Goal: Transaction & Acquisition: Book appointment/travel/reservation

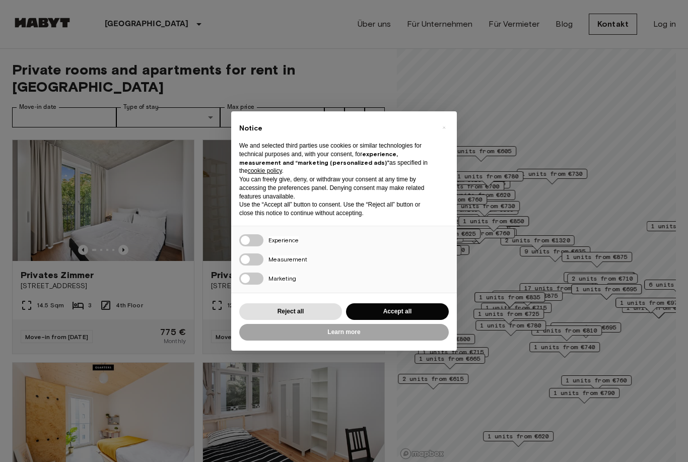
click at [403, 311] on button "Accept all" at bounding box center [397, 311] width 103 height 17
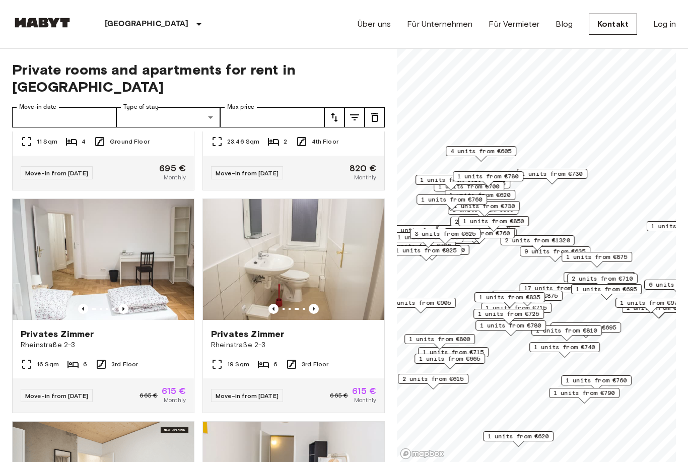
scroll to position [833, 0]
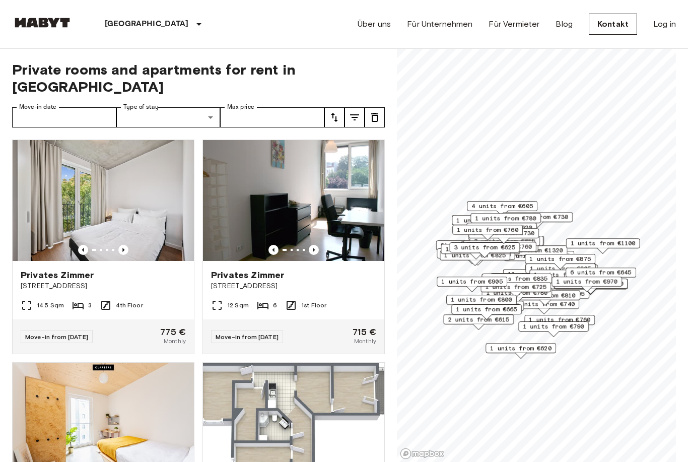
scroll to position [-1, 0]
click at [76, 107] on input "Move-in date" at bounding box center [64, 117] width 104 height 20
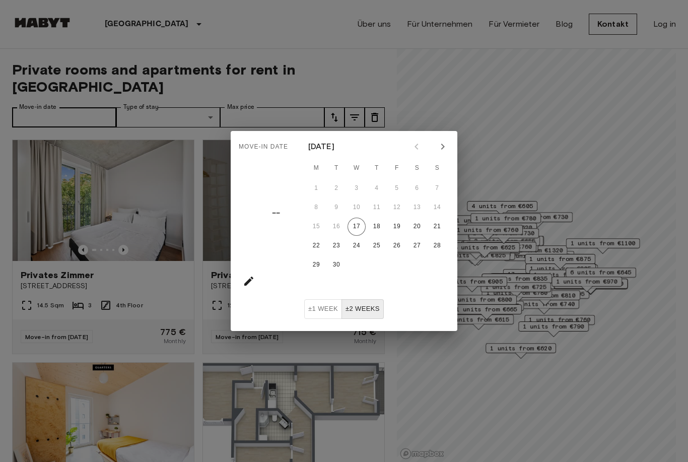
scroll to position [0, 0]
click at [312, 65] on div "Move-in date –– September 2025 M T W T F S S 1 2 3 4 5 6 7 8 9 10 11 12 13 14 1…" at bounding box center [344, 231] width 688 height 462
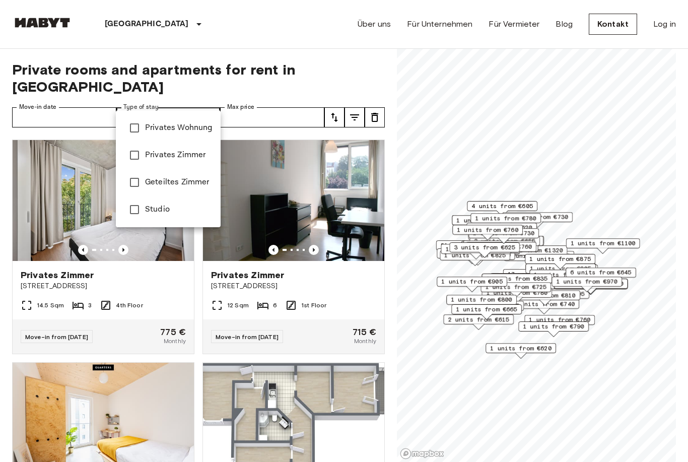
click at [191, 181] on span "Geteiltes Zimmer" at bounding box center [179, 182] width 68 height 12
type input "**********"
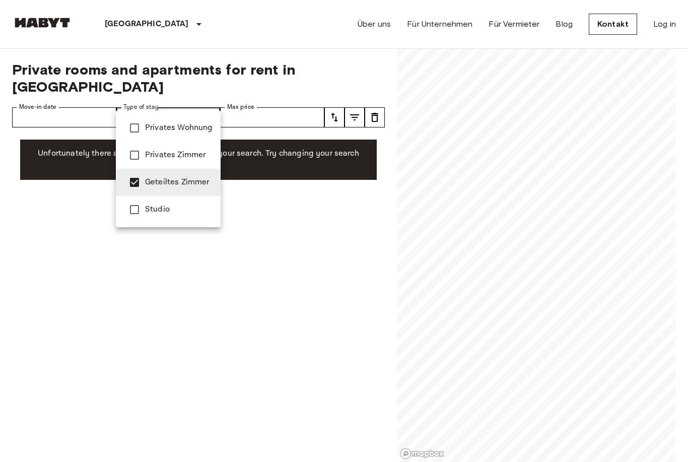
click at [193, 181] on span "Geteiltes Zimmer" at bounding box center [179, 182] width 68 height 12
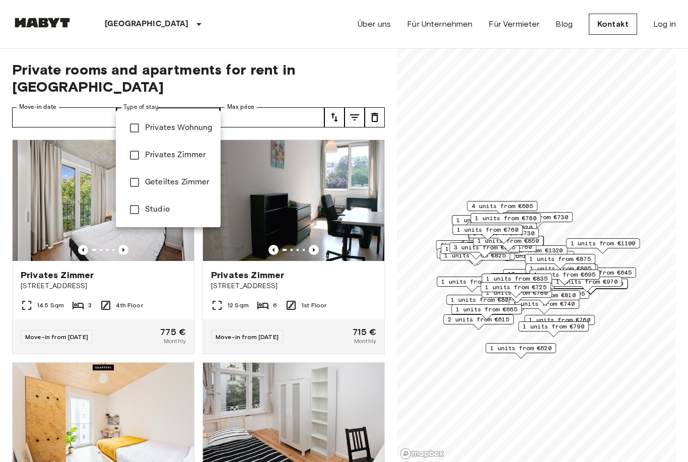
click at [198, 129] on span "Privates Wohnung" at bounding box center [179, 128] width 68 height 12
type input "**********"
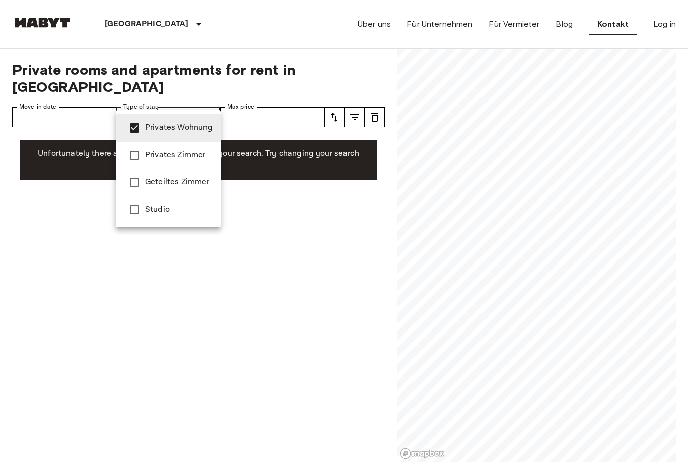
click at [200, 126] on span "Privates Wohnung" at bounding box center [179, 128] width 68 height 12
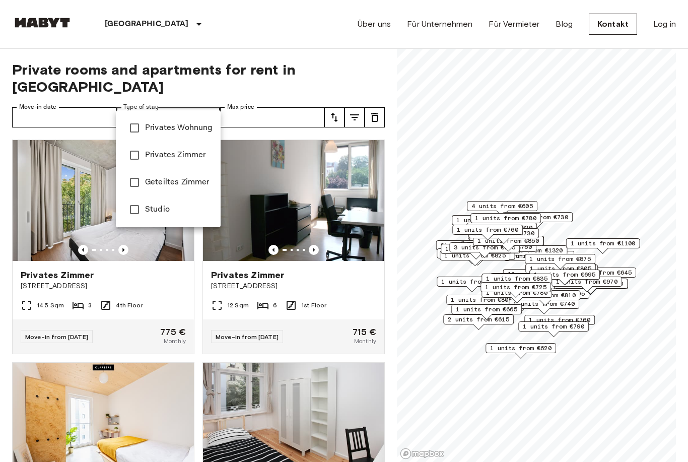
click at [197, 156] on span "Privates Zimmer" at bounding box center [179, 155] width 68 height 12
type input "**********"
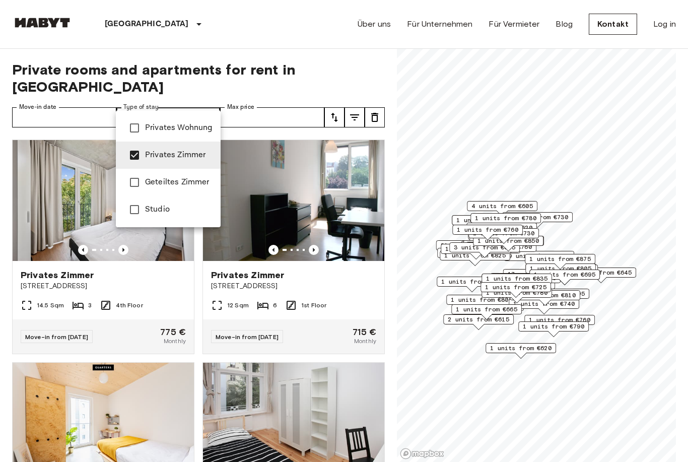
click at [344, 46] on div at bounding box center [344, 231] width 688 height 462
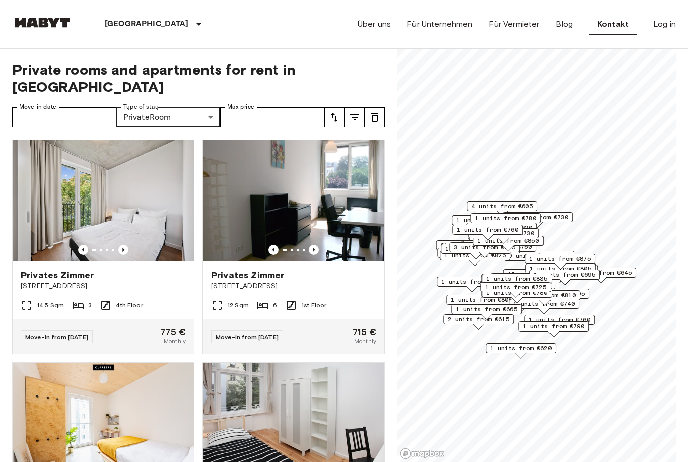
click at [334, 111] on icon "tune" at bounding box center [335, 117] width 12 height 12
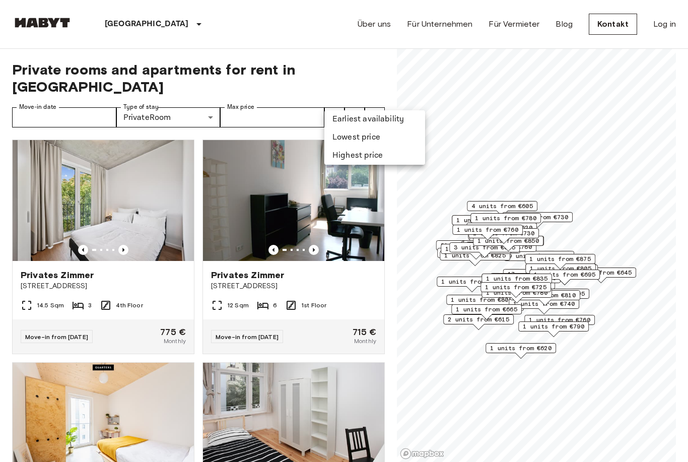
click at [373, 140] on li "Lowest price" at bounding box center [375, 138] width 101 height 18
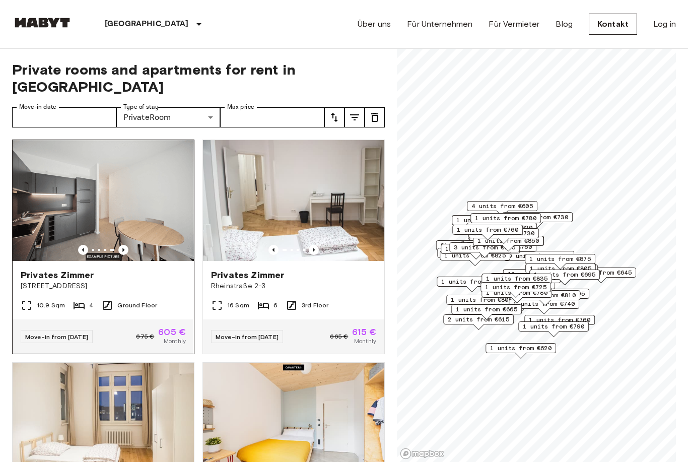
click at [77, 269] on span "Privates Zimmer" at bounding box center [57, 275] width 73 height 12
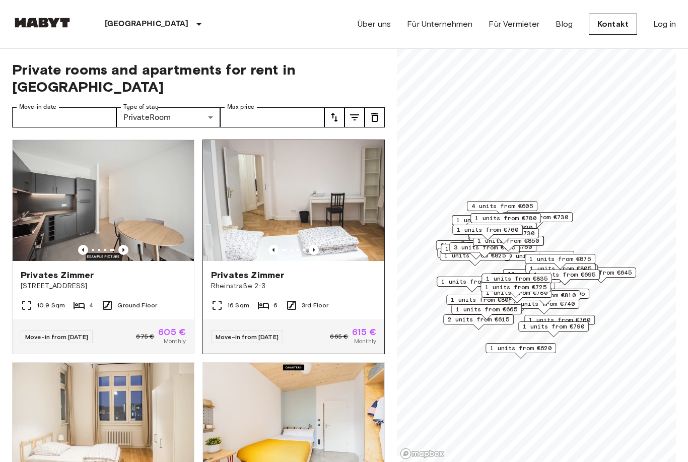
click at [271, 269] on span "Privates Zimmer" at bounding box center [247, 275] width 73 height 12
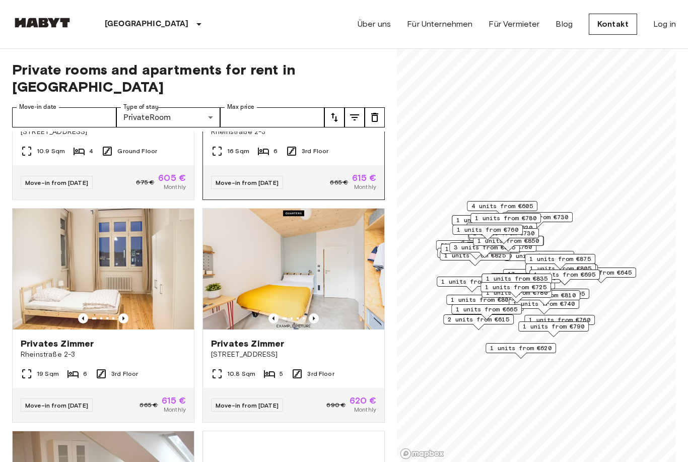
scroll to position [219, 0]
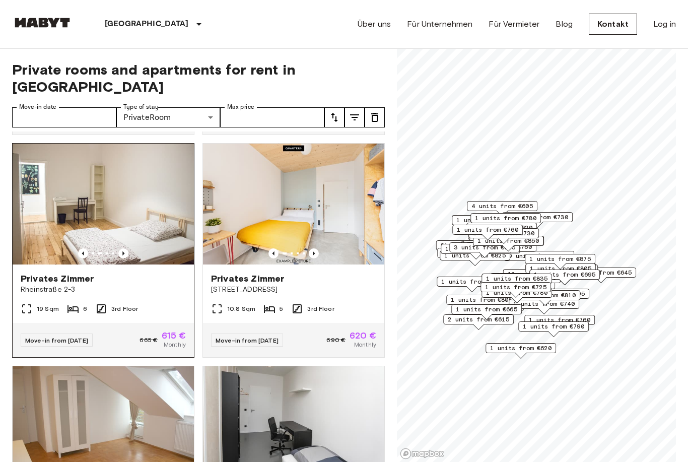
click at [50, 273] on span "Privates Zimmer" at bounding box center [57, 279] width 73 height 12
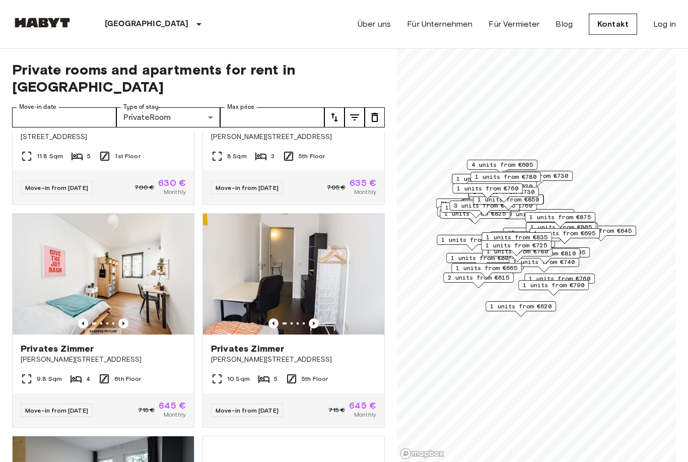
scroll to position [1268, 0]
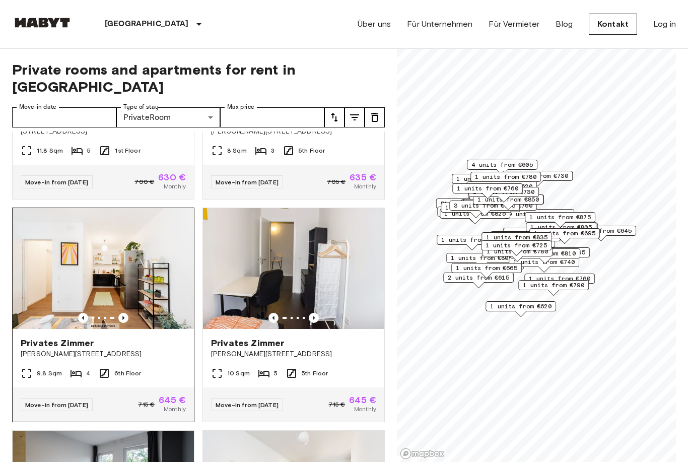
click at [26, 337] on span "Privates Zimmer" at bounding box center [57, 343] width 73 height 12
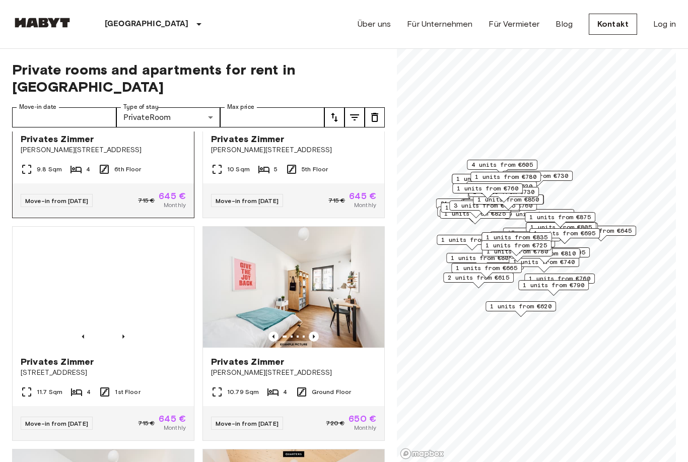
scroll to position [1473, 0]
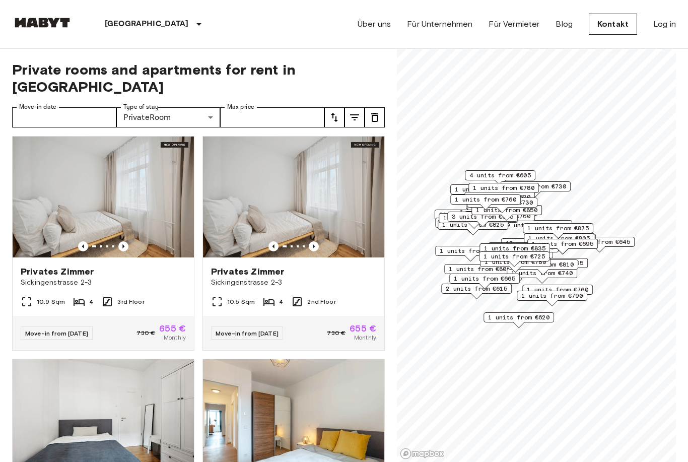
scroll to position [1988, 0]
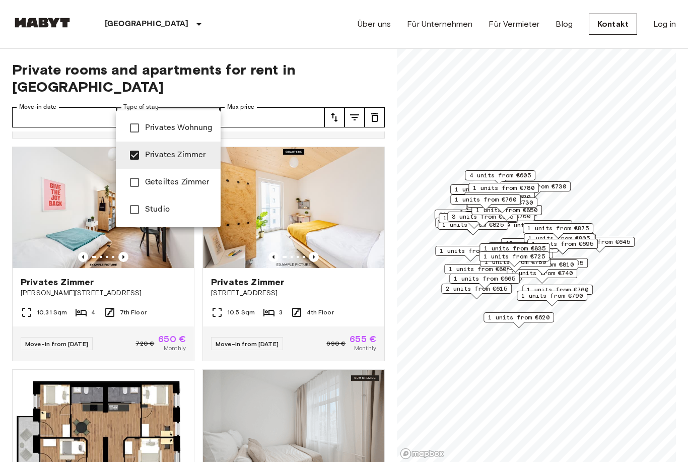
click at [183, 102] on div at bounding box center [344, 231] width 688 height 462
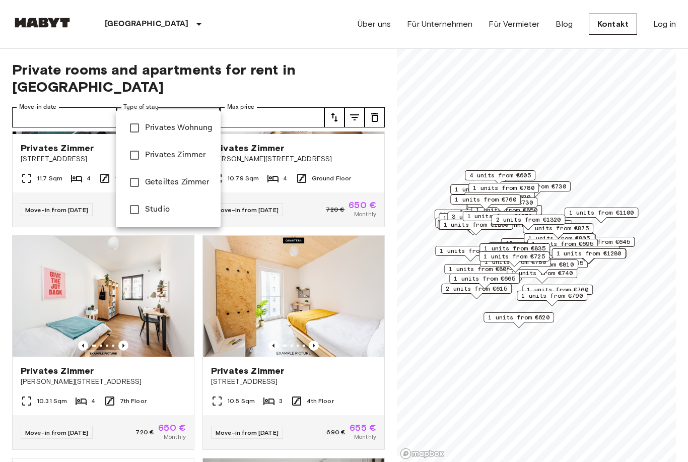
type input "******"
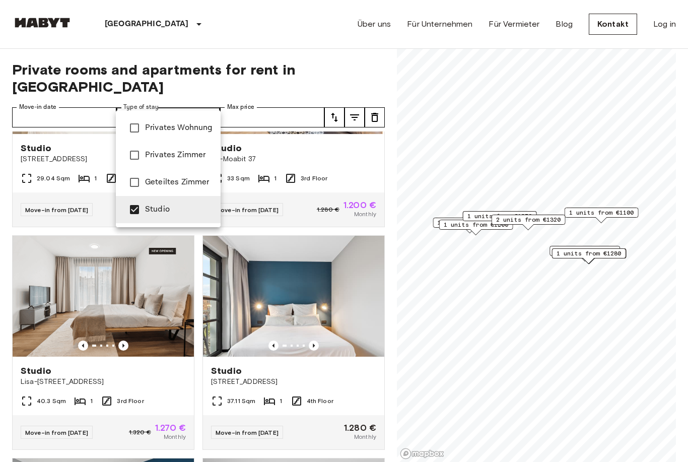
scroll to position [1685, 0]
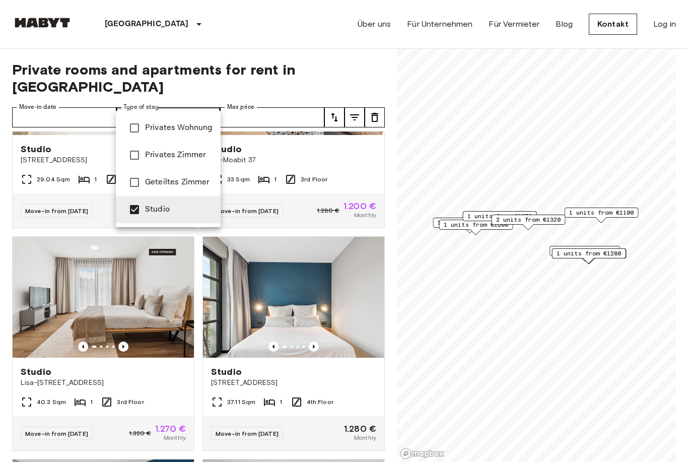
click at [273, 63] on div at bounding box center [344, 231] width 688 height 462
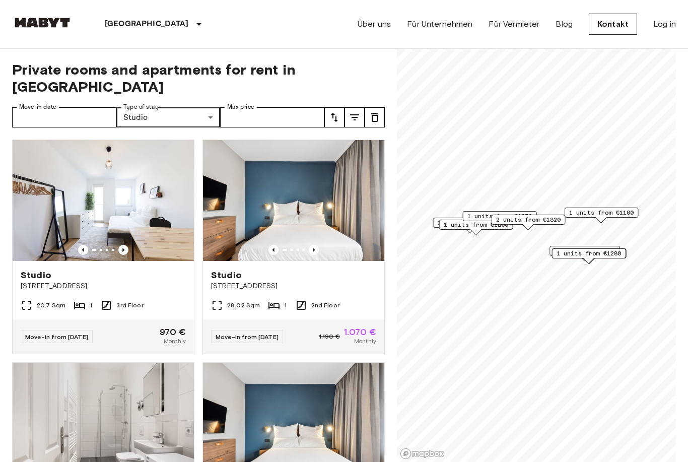
scroll to position [0, 0]
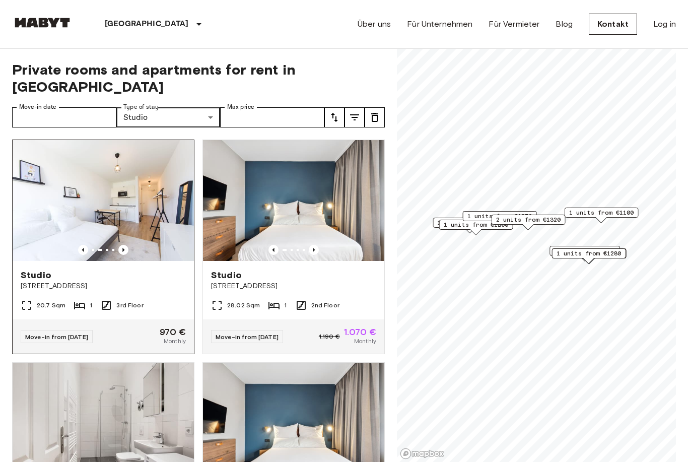
click at [32, 281] on span "Archibaldweg 12" at bounding box center [103, 286] width 165 height 10
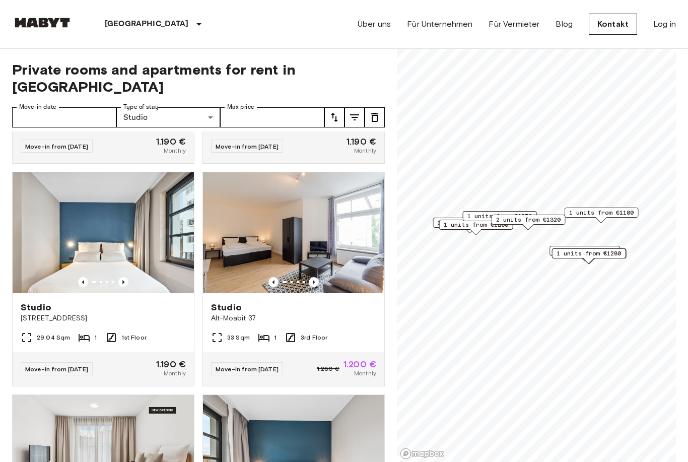
scroll to position [1532, 0]
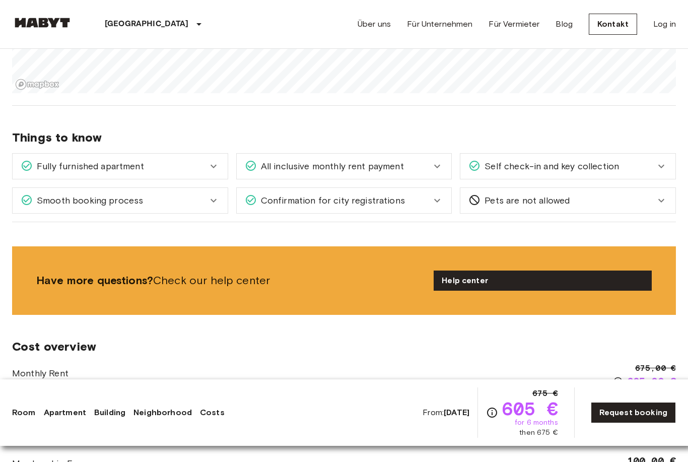
scroll to position [1269, 0]
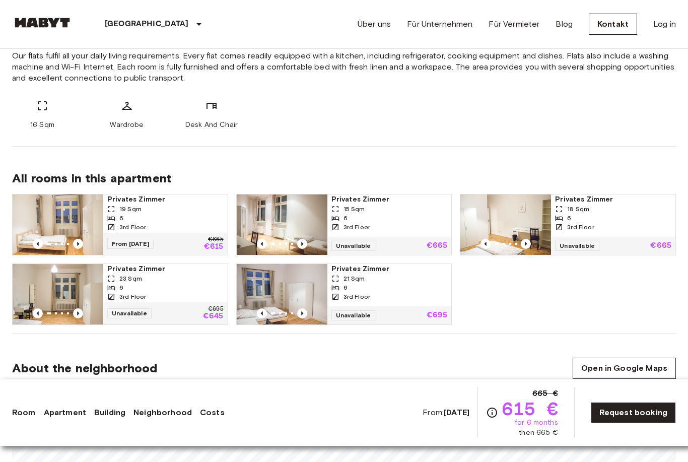
scroll to position [413, 0]
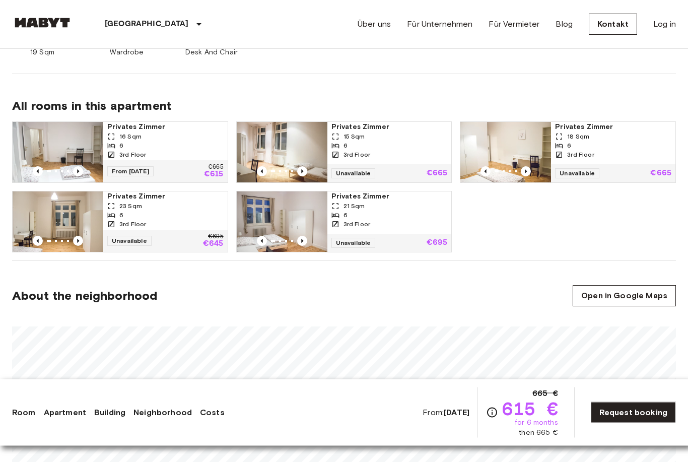
scroll to position [486, 0]
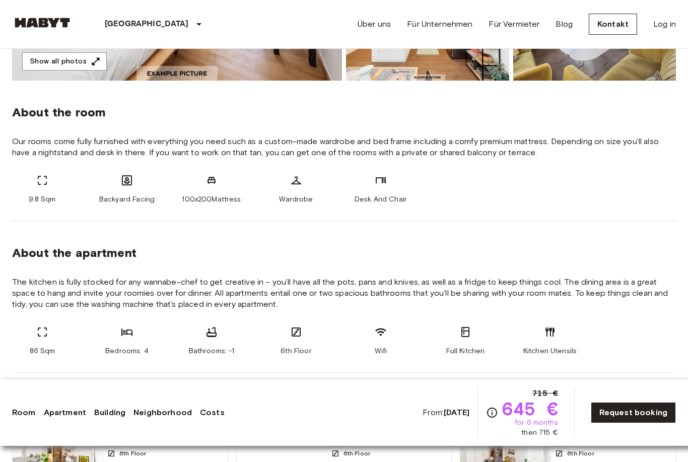
scroll to position [328, 0]
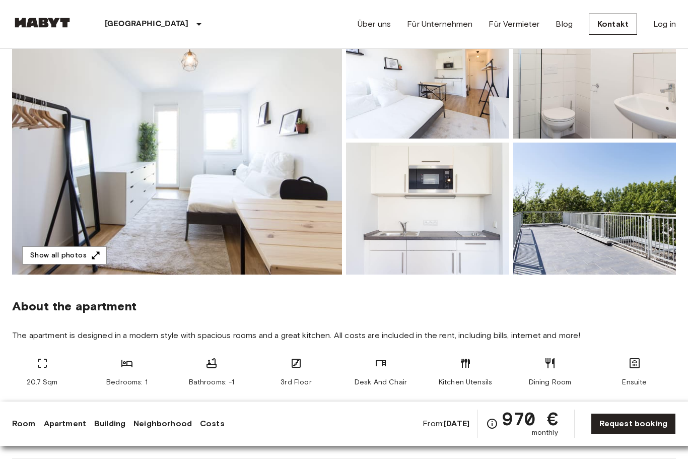
scroll to position [122, 0]
